Goal: Information Seeking & Learning: Learn about a topic

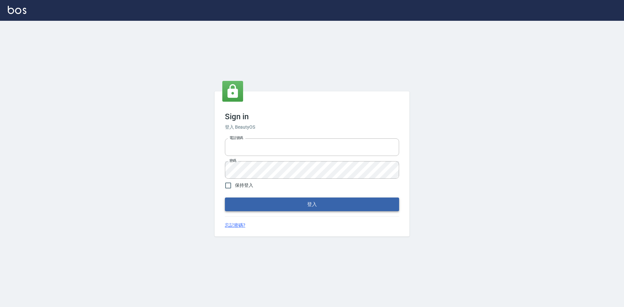
type input "0422211177"
drag, startPoint x: 326, startPoint y: 210, endPoint x: 323, endPoint y: 208, distance: 4.2
click at [326, 210] on button "登入" at bounding box center [312, 205] width 174 height 14
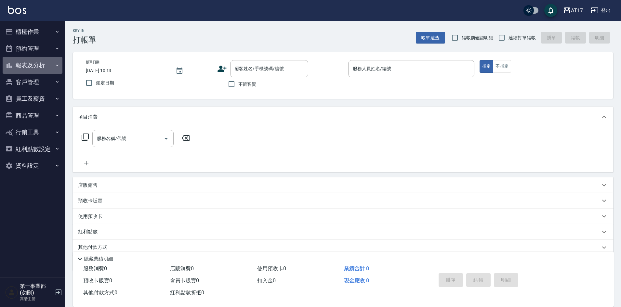
drag, startPoint x: 31, startPoint y: 62, endPoint x: 28, endPoint y: 53, distance: 9.7
click at [31, 62] on button "報表及分析" at bounding box center [33, 65] width 60 height 17
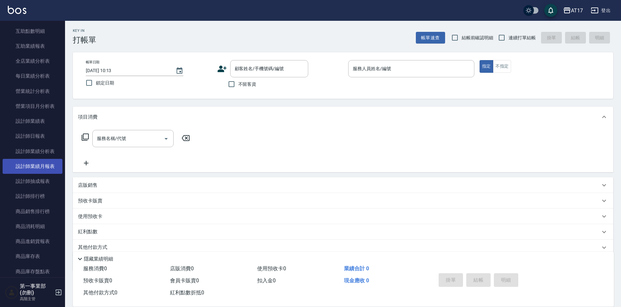
scroll to position [195, 0]
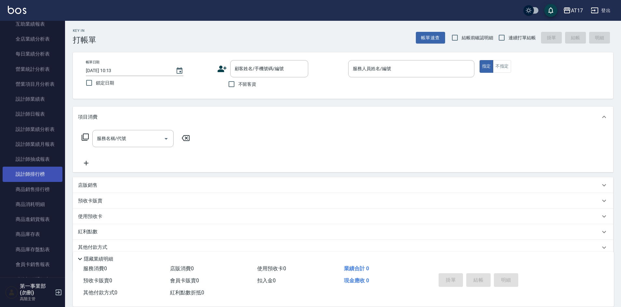
drag, startPoint x: 41, startPoint y: 178, endPoint x: 32, endPoint y: 175, distance: 9.7
click at [41, 178] on link "設計師排行榜" at bounding box center [33, 174] width 60 height 15
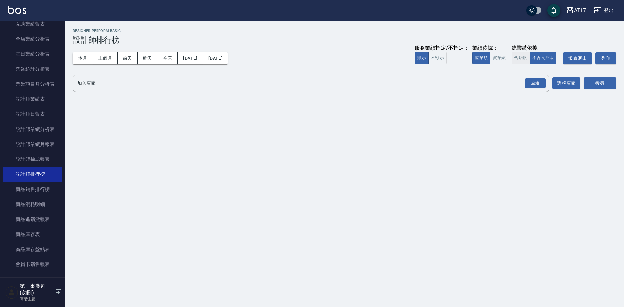
click at [522, 58] on button "含店販" at bounding box center [521, 58] width 18 height 13
click at [537, 85] on div "全選" at bounding box center [535, 83] width 21 height 10
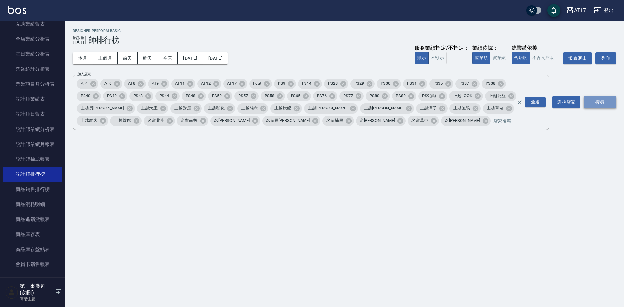
click at [598, 104] on button "搜尋" at bounding box center [600, 102] width 33 height 12
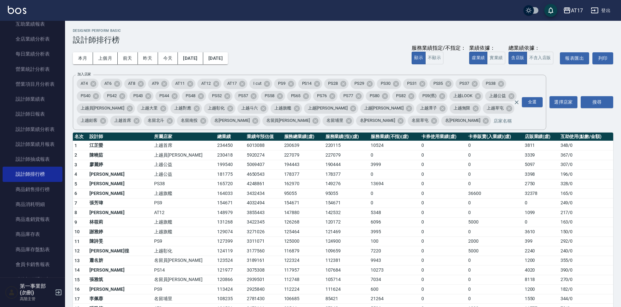
click at [305, 34] on div "Designer Perform Basic 設計師排行榜" at bounding box center [343, 37] width 540 height 16
click at [216, 204] on td "154671" at bounding box center [230, 203] width 29 height 10
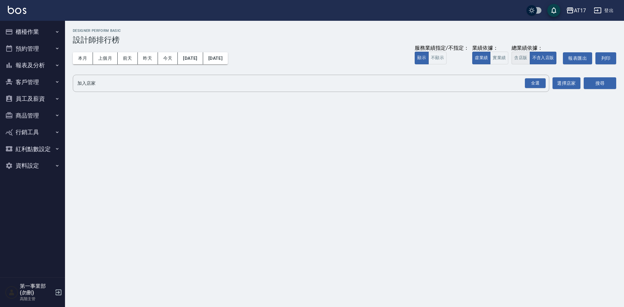
click at [524, 59] on button "含店販" at bounding box center [521, 58] width 18 height 13
click at [541, 83] on div "全選" at bounding box center [535, 83] width 21 height 10
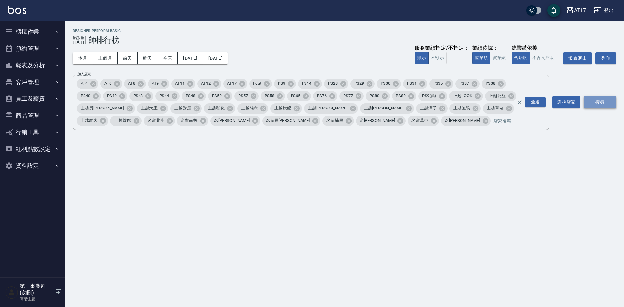
click at [592, 101] on button "搜尋" at bounding box center [600, 102] width 33 height 12
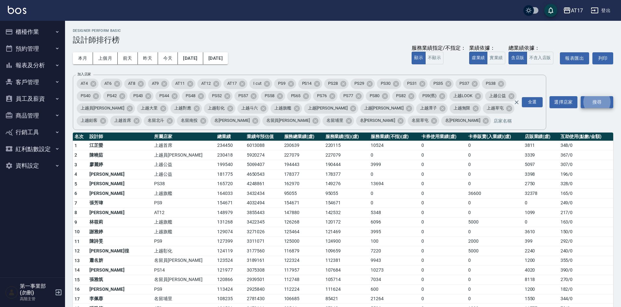
click at [355, 44] on h3 "設計師排行榜" at bounding box center [343, 39] width 540 height 9
click at [372, 193] on td "0" at bounding box center [394, 194] width 51 height 10
click at [305, 38] on h3 "設計師排行榜" at bounding box center [343, 39] width 540 height 9
drag, startPoint x: 347, startPoint y: 66, endPoint x: 346, endPoint y: 62, distance: 4.1
click at [347, 65] on div "本月 上個月 前天 昨天 今天 [DATE] [DATE] 服務業績指定/不指定： 顯示 不顯示 業績依據： 虛業績 實業績 總業績依據： 含店販 不含入店販…" at bounding box center [343, 59] width 540 height 28
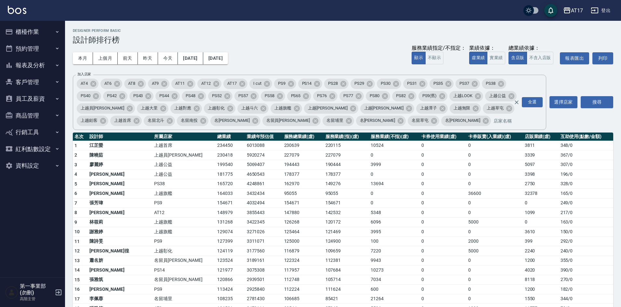
click at [313, 60] on div "本月 上個月 前天 昨天 今天 [DATE] [DATE] 服務業績指定/不指定： 顯示 不顯示 業績依據： 虛業績 實業績 總業績依據： 含店販 不含入店販…" at bounding box center [343, 59] width 540 height 28
